Goal: Information Seeking & Learning: Learn about a topic

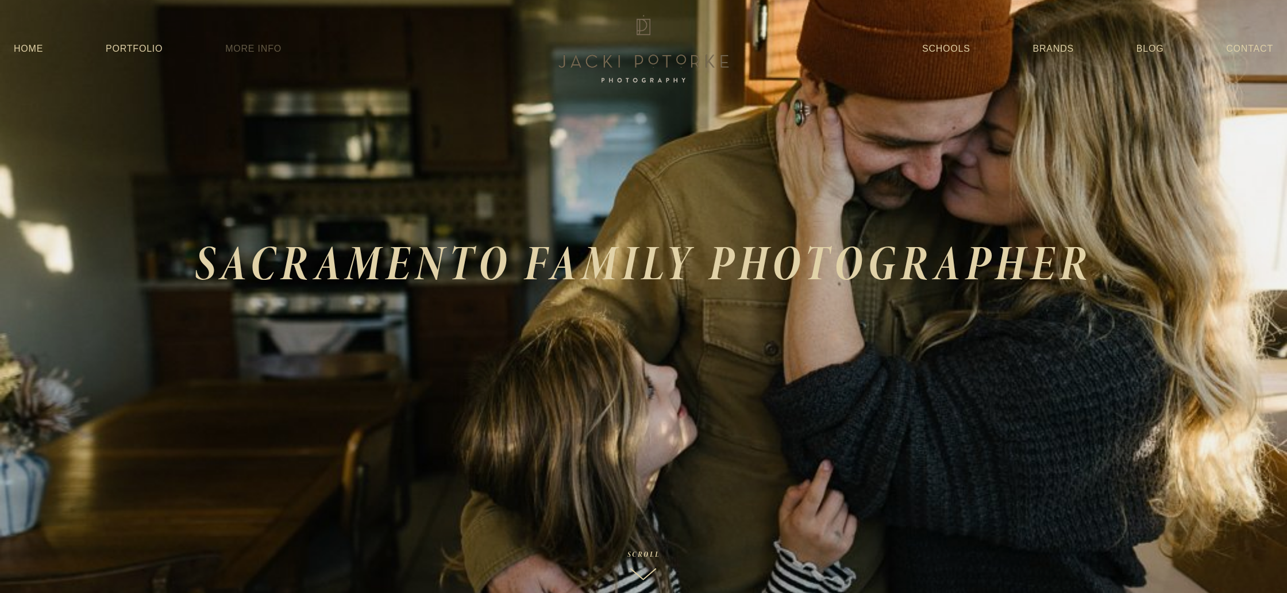
click at [241, 49] on link "More Info" at bounding box center [253, 48] width 56 height 21
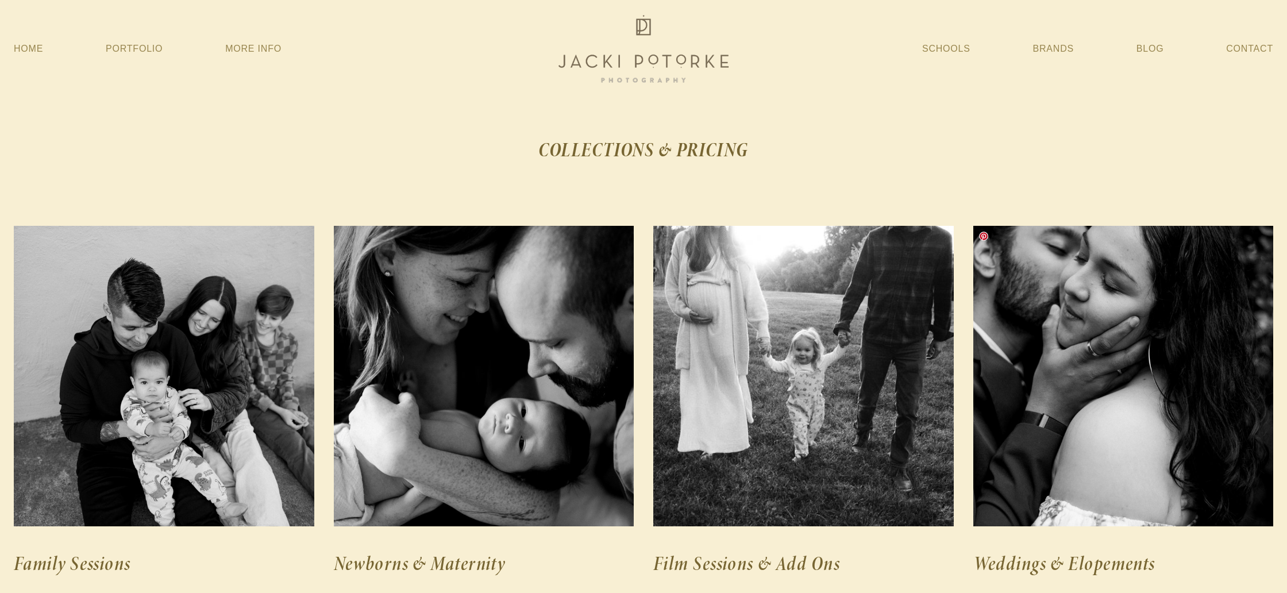
click at [1010, 415] on img at bounding box center [1123, 376] width 300 height 300
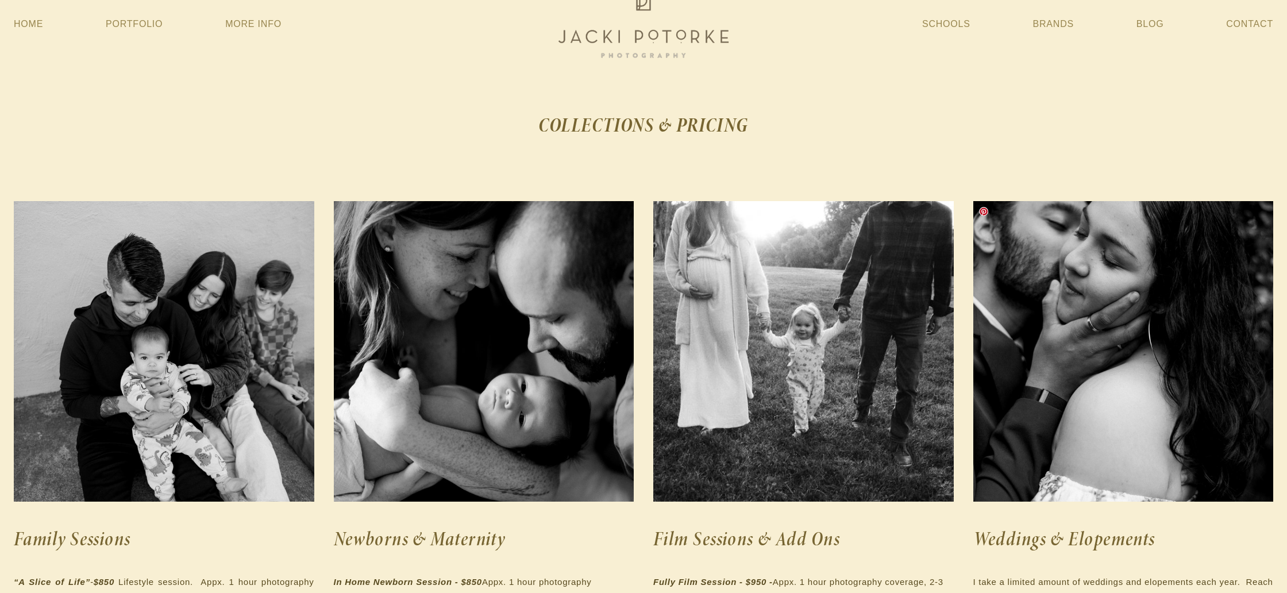
scroll to position [246, 0]
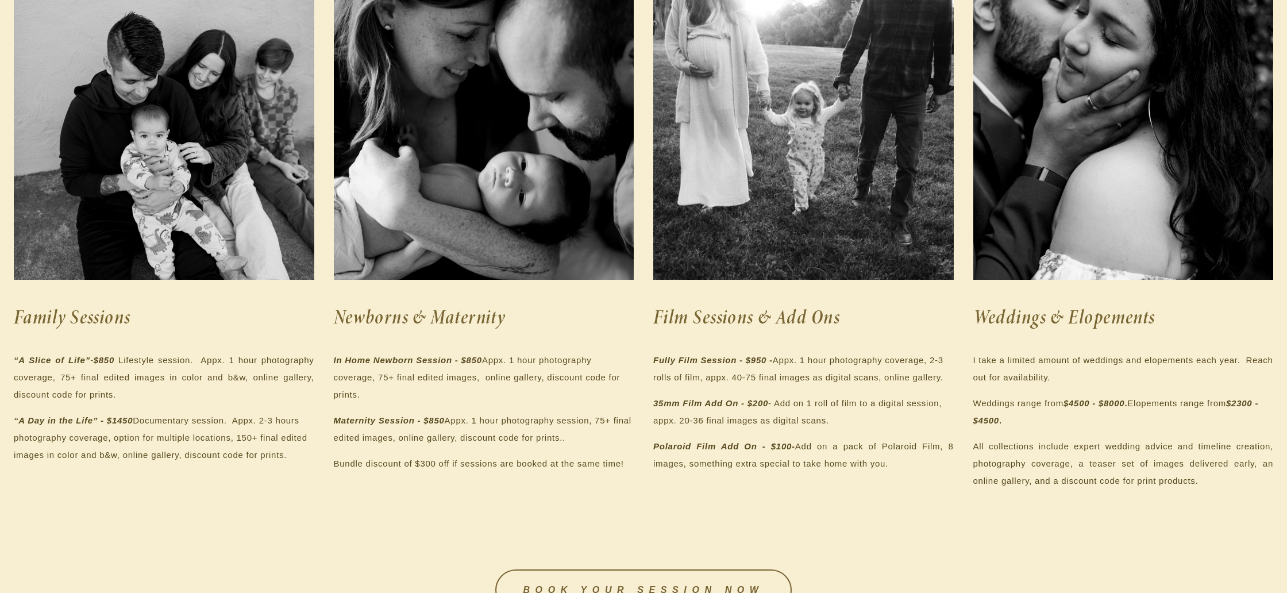
click at [1022, 317] on h2 "Weddings & Elopements" at bounding box center [1123, 316] width 300 height 35
click at [1059, 158] on img at bounding box center [1123, 129] width 300 height 300
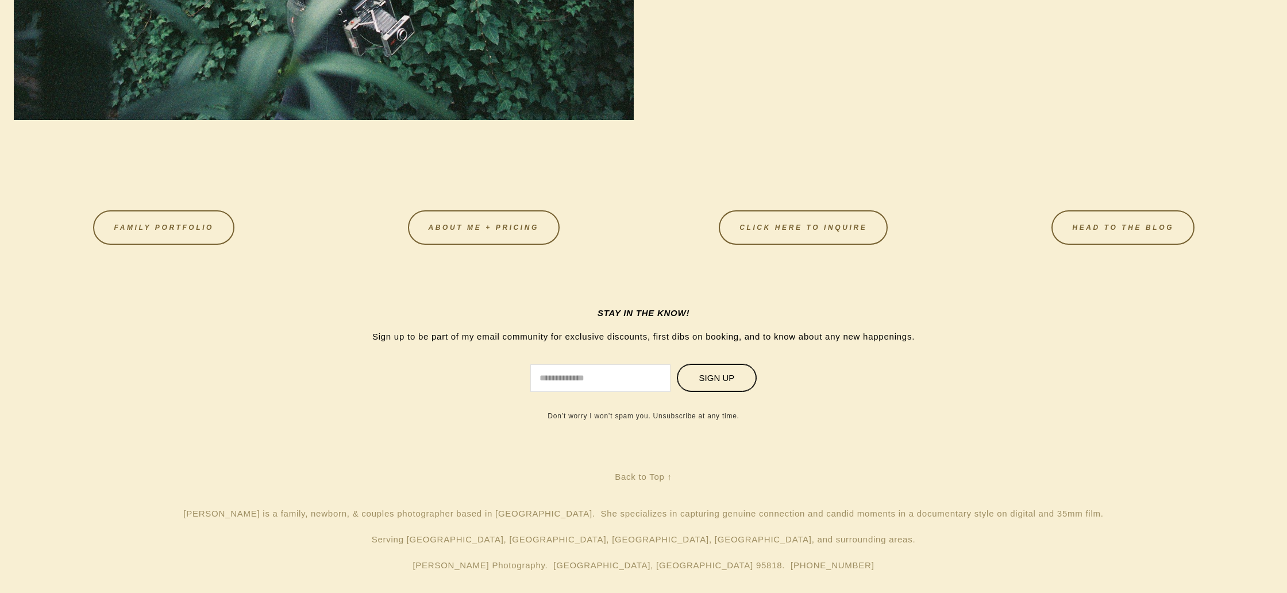
scroll to position [1370, 0]
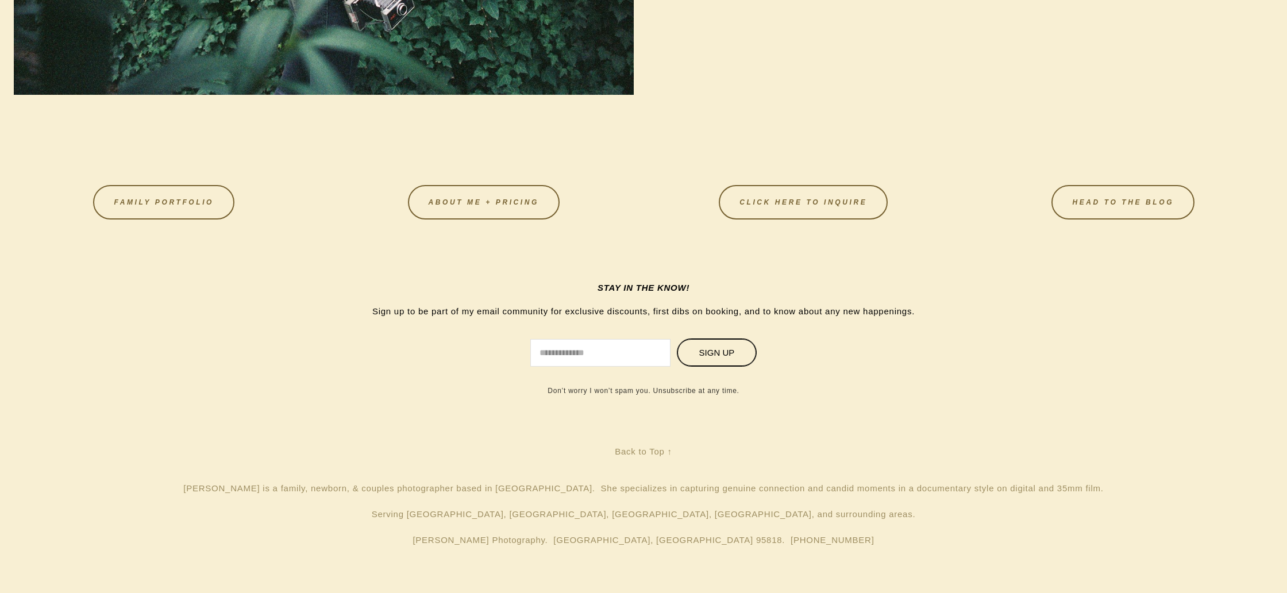
click at [646, 448] on link "Back to Top ↑" at bounding box center [643, 451] width 57 height 10
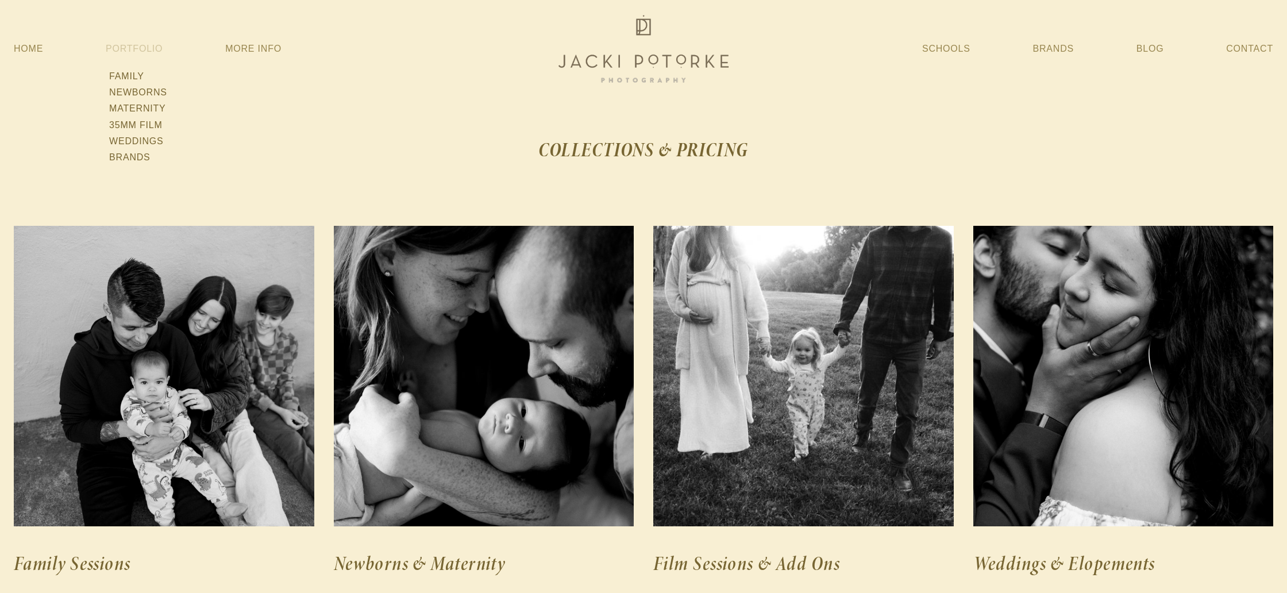
click at [124, 50] on link "Portfolio" at bounding box center [134, 49] width 57 height 10
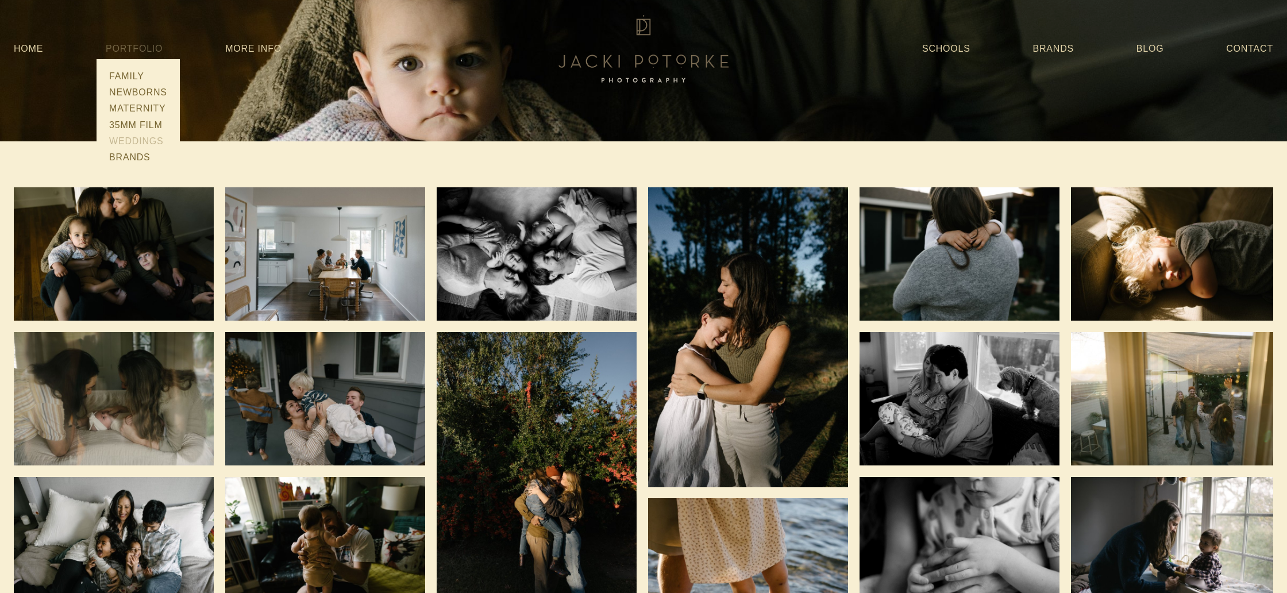
click at [134, 140] on link "Weddings" at bounding box center [138, 141] width 65 height 16
